Goal: Communication & Community: Answer question/provide support

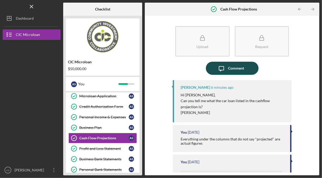
click at [238, 69] on div "Comment" at bounding box center [236, 68] width 16 height 13
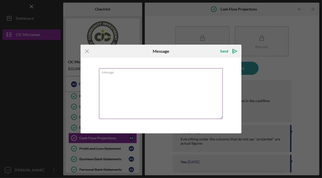
click at [166, 84] on textarea "Message" at bounding box center [161, 93] width 124 height 51
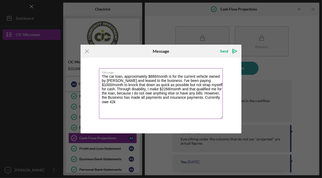
click at [111, 103] on textarea "The car loan, approximately $886/month is for the current vehicle owned by [PER…" at bounding box center [161, 93] width 124 height 51
click at [150, 102] on textarea "The car loan, approximately $886/month is for the current vehicle owned by [PER…" at bounding box center [161, 93] width 124 height 51
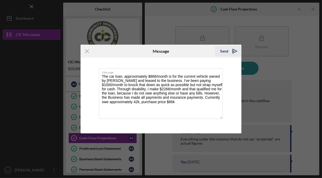
type textarea "The car loan, approximately $886/month is for the current vehicle owned by [PER…"
click at [227, 49] on div "Send" at bounding box center [224, 51] width 8 height 11
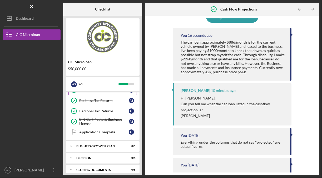
scroll to position [117, 0]
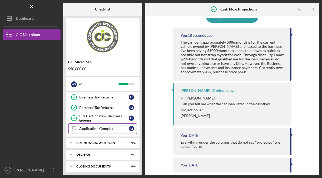
click at [98, 127] on div "Application Complete" at bounding box center [103, 129] width 49 height 4
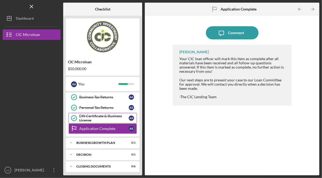
click at [99, 119] on div "EIN Certificate & Business License" at bounding box center [103, 118] width 49 height 8
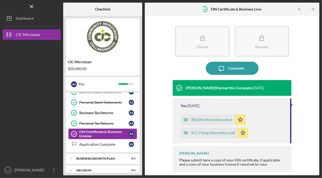
scroll to position [91, 0]
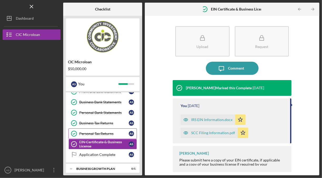
click at [98, 133] on div "Personal Tax Returns" at bounding box center [103, 134] width 49 height 4
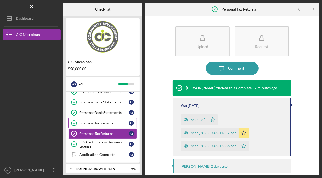
click at [100, 123] on div "Business Tax Returns" at bounding box center [103, 123] width 49 height 4
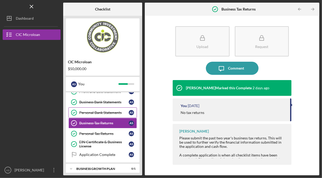
click at [101, 113] on div "Personal Bank Statements" at bounding box center [103, 113] width 49 height 4
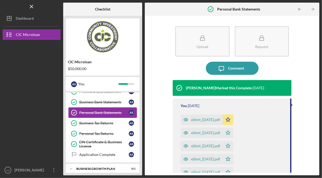
scroll to position [65, 0]
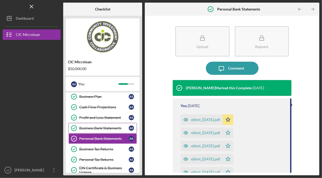
click at [101, 127] on div "Business Bank Statements" at bounding box center [103, 128] width 49 height 4
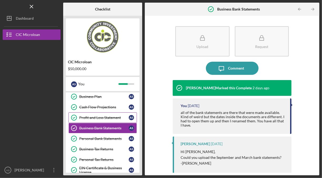
click at [102, 117] on div "Profit and Loss Statement" at bounding box center [103, 118] width 49 height 4
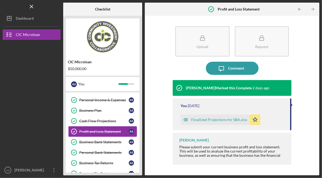
scroll to position [38, 0]
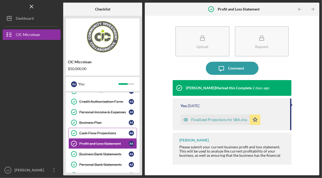
click at [100, 133] on div "Cash Flow Projections" at bounding box center [103, 133] width 49 height 4
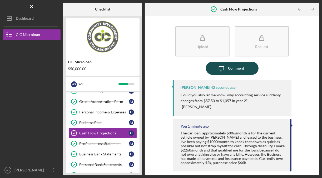
click at [230, 67] on div "Comment" at bounding box center [236, 68] width 16 height 13
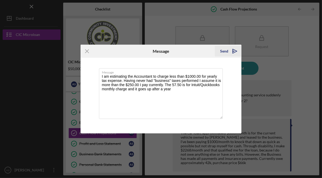
type textarea "I am estimating the Accountant to charge less than $1000.00 for yearly tax expe…"
click at [228, 51] on div "Send" at bounding box center [224, 51] width 8 height 11
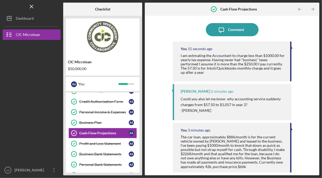
scroll to position [26, 0]
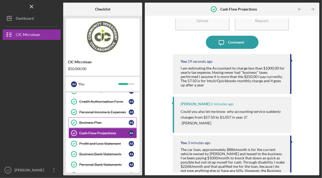
click at [94, 121] on div "Business Plan" at bounding box center [103, 123] width 49 height 4
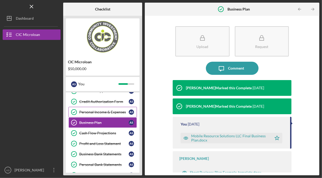
click at [98, 112] on div "Personal Income & Expenses" at bounding box center [103, 112] width 49 height 4
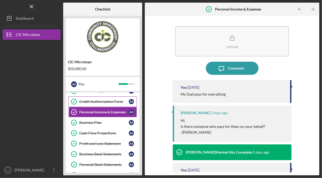
click at [100, 101] on div "Credit Authorization Form" at bounding box center [103, 102] width 49 height 4
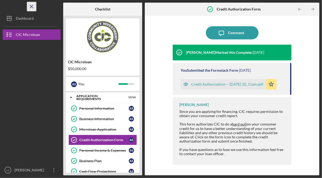
click at [32, 6] on line "button" at bounding box center [31, 6] width 3 height 3
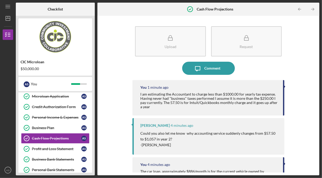
scroll to position [33, 0]
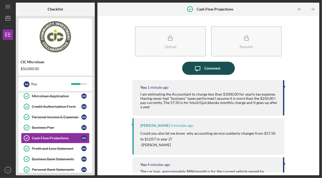
click at [204, 69] on icon "Icon/Message" at bounding box center [197, 68] width 13 height 13
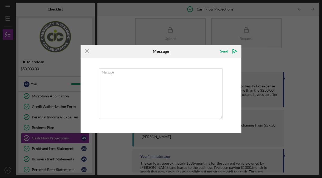
scroll to position [26, 0]
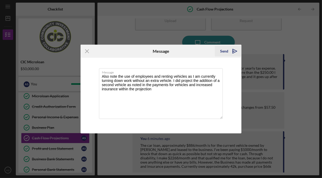
type textarea "Also note the use of employees and renting vehicles as I am currently turning d…"
click at [226, 53] on div "Send" at bounding box center [224, 51] width 8 height 11
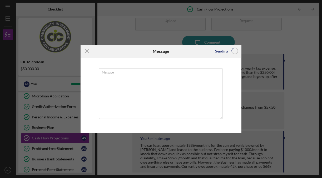
scroll to position [0, 0]
